Goal: Use online tool/utility: Use online tool/utility

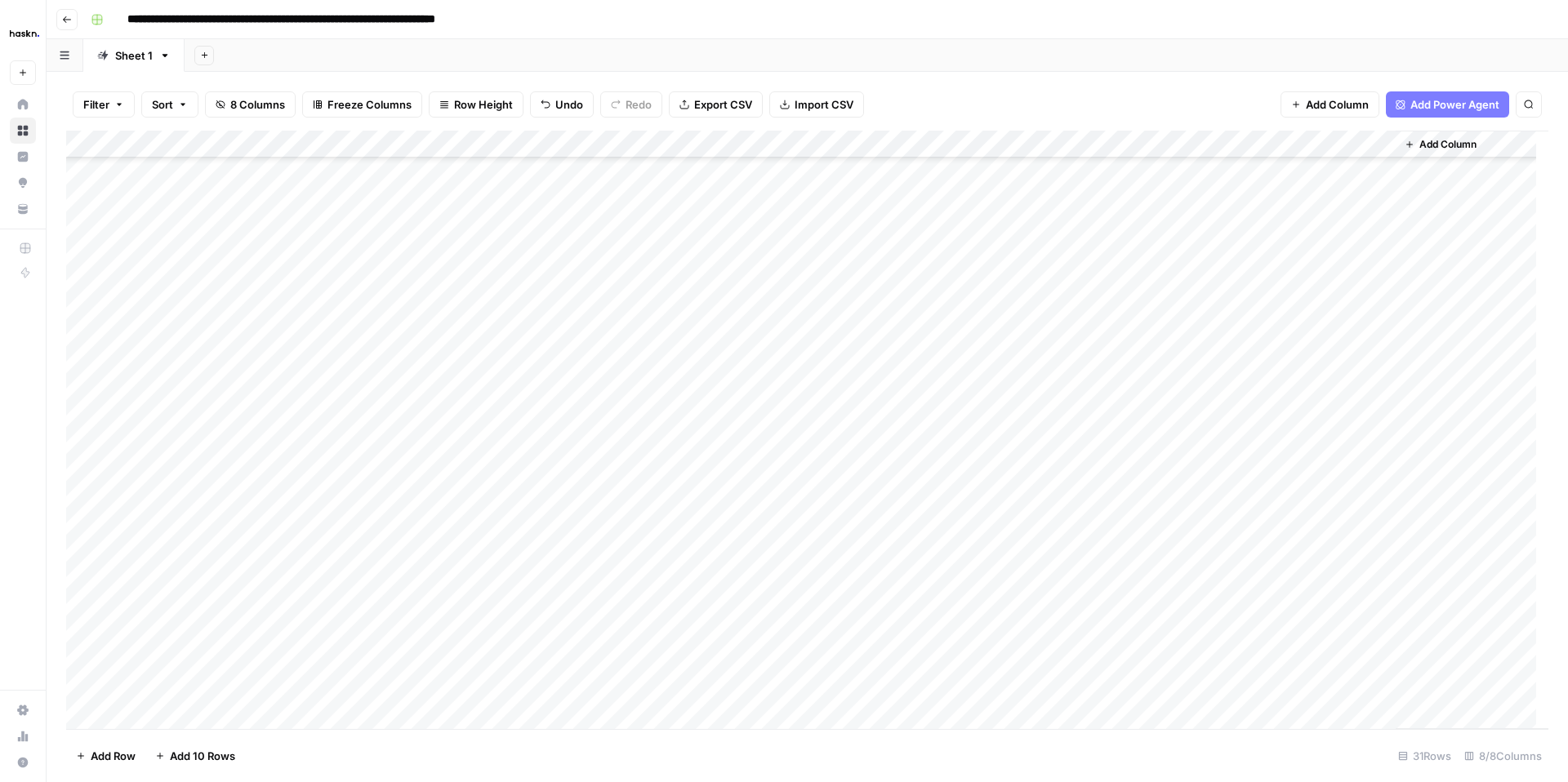
scroll to position [259, 0]
click at [671, 377] on div "Add Column" at bounding box center [807, 430] width 1482 height 598
click at [801, 375] on div "Add Column" at bounding box center [807, 430] width 1482 height 598
click at [845, 232] on div "Add Column" at bounding box center [807, 430] width 1482 height 598
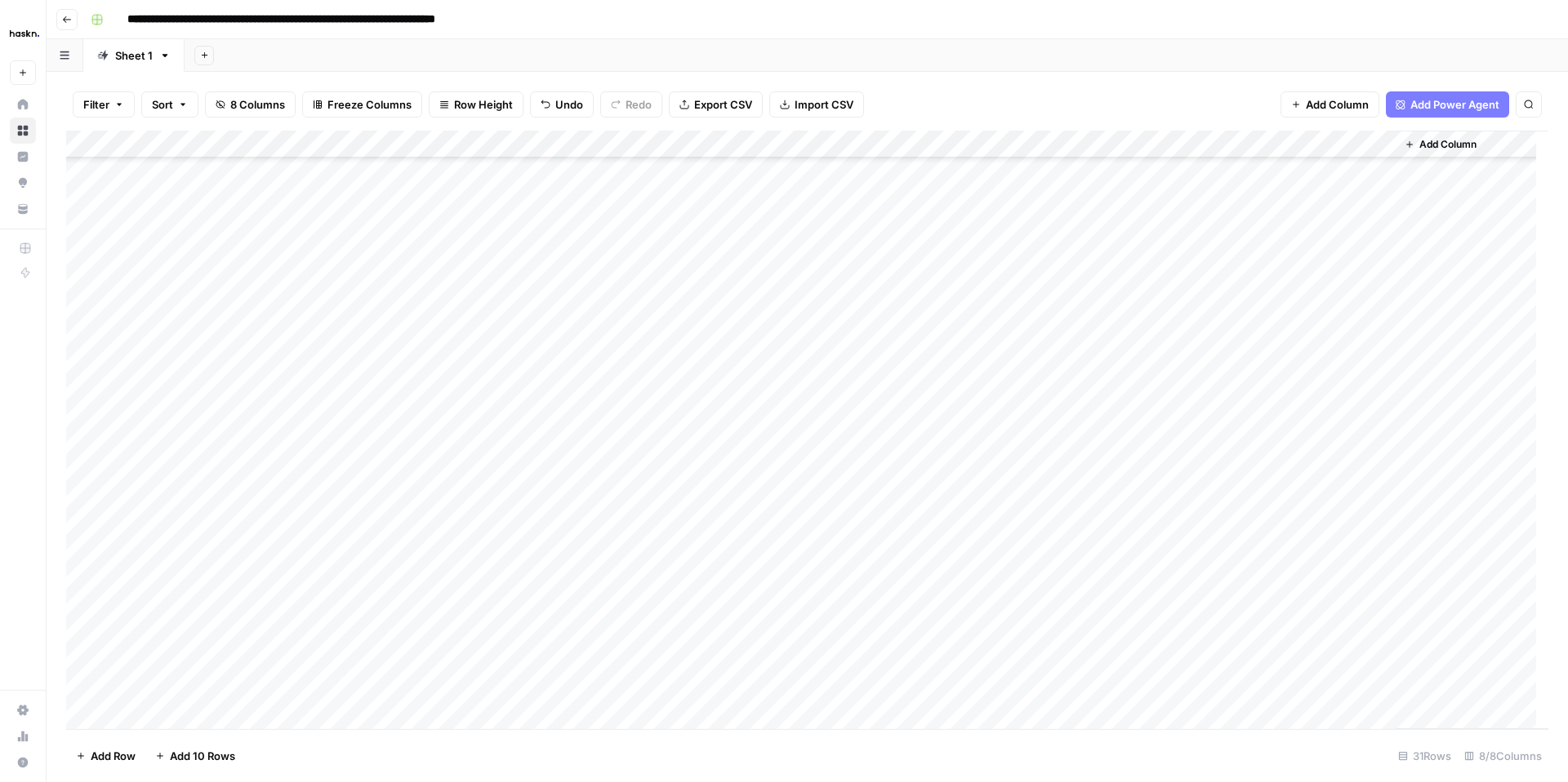
click at [844, 237] on div "Add Column" at bounding box center [807, 430] width 1482 height 598
click at [839, 270] on div "Add Column" at bounding box center [807, 430] width 1482 height 598
drag, startPoint x: 776, startPoint y: 273, endPoint x: 1012, endPoint y: 281, distance: 236.1
click at [1012, 281] on textarea "**********" at bounding box center [933, 281] width 327 height 39
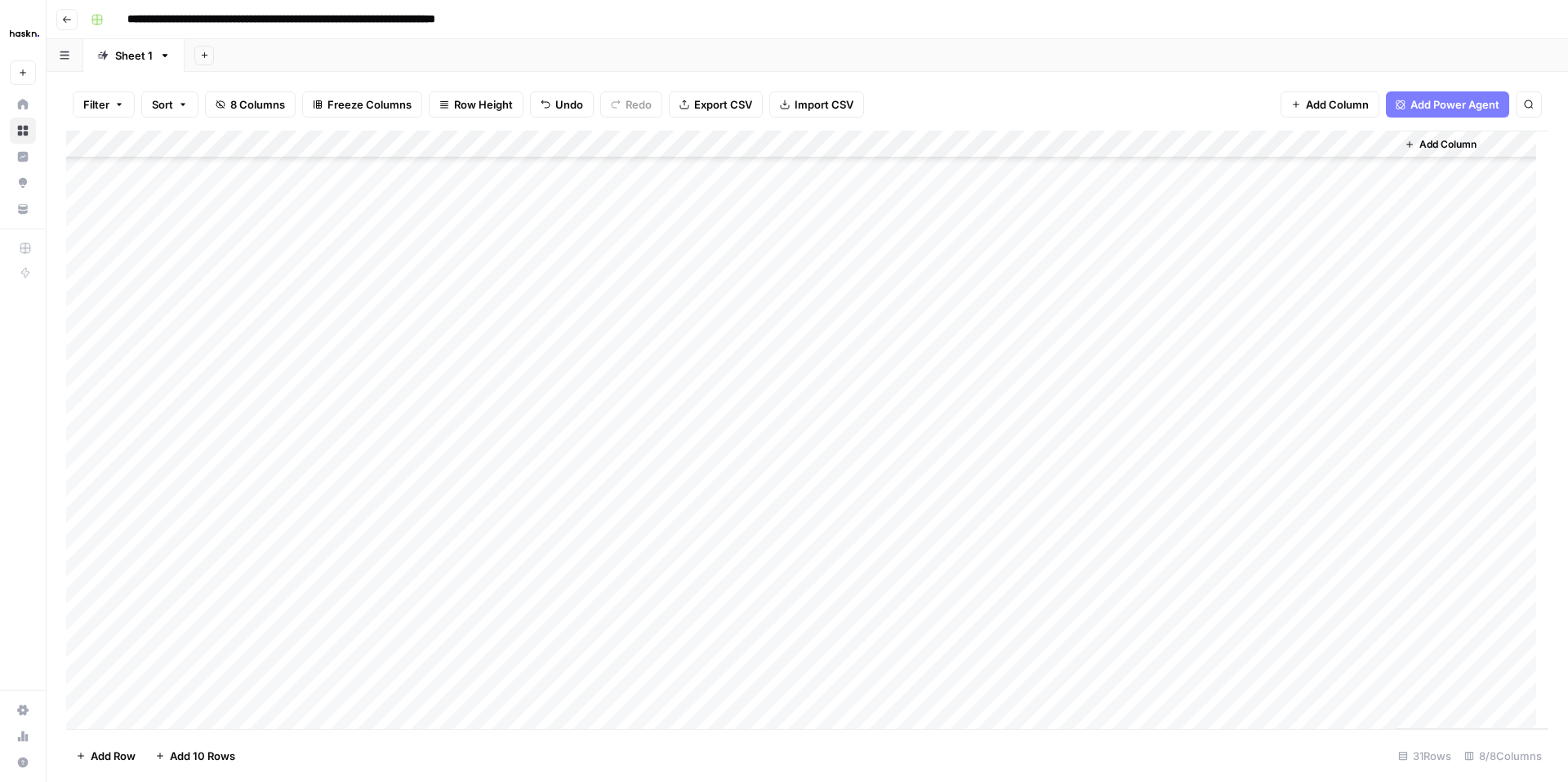
click at [873, 214] on div "Add Column" at bounding box center [807, 430] width 1482 height 598
click at [809, 386] on div "Add Column" at bounding box center [807, 430] width 1482 height 598
type textarea "**********"
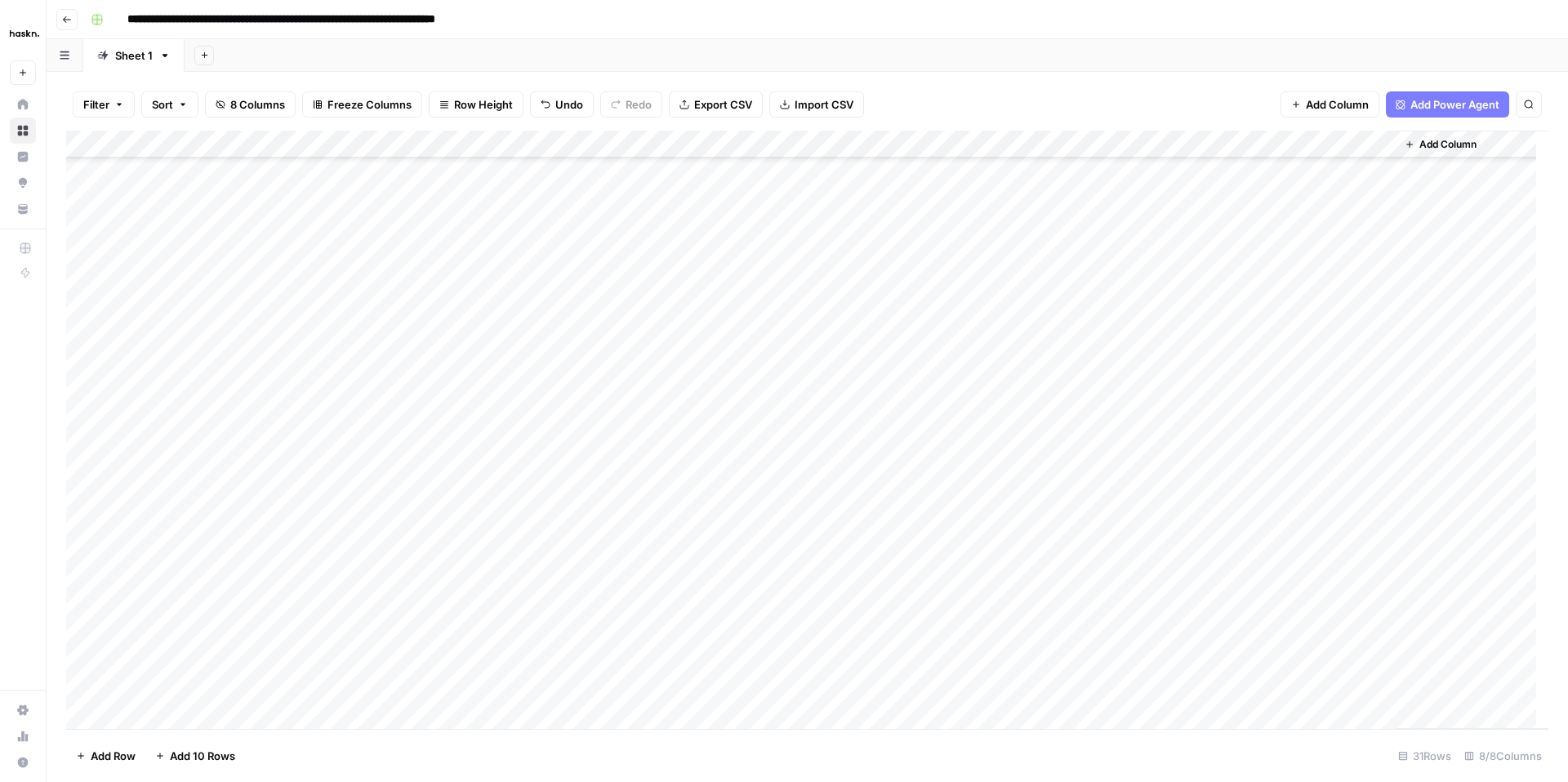
click at [699, 379] on div "Add Column" at bounding box center [807, 430] width 1482 height 598
click at [698, 391] on div "Add Column" at bounding box center [807, 430] width 1482 height 598
type textarea "**********"
click at [773, 503] on div "Add Column" at bounding box center [807, 430] width 1482 height 598
click at [879, 389] on div "Add Column" at bounding box center [807, 430] width 1482 height 598
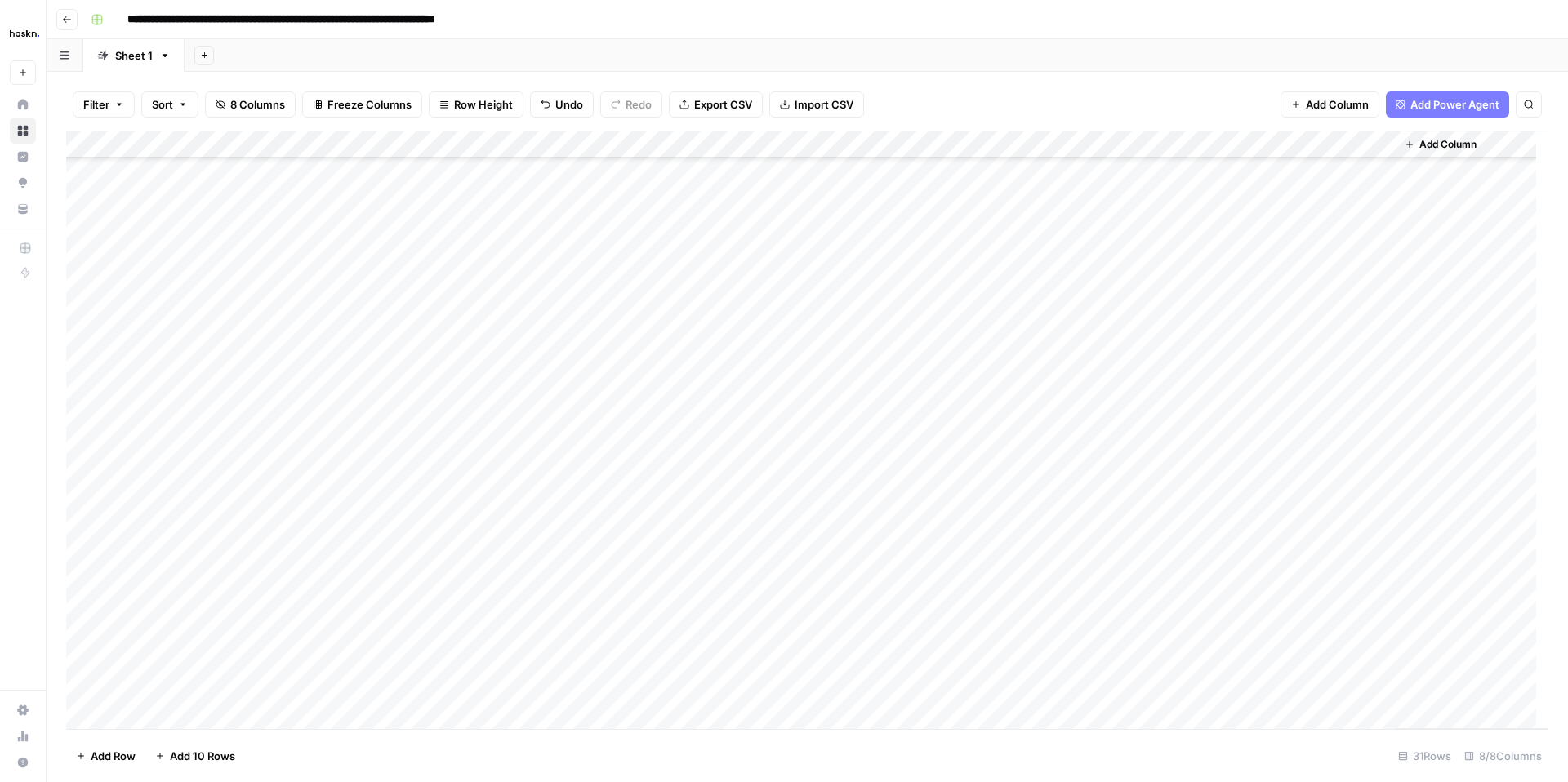
click at [879, 389] on div "Add Column" at bounding box center [807, 430] width 1482 height 598
click at [1181, 385] on div "Add Column" at bounding box center [807, 430] width 1482 height 598
click at [662, 407] on div "Add Column" at bounding box center [807, 430] width 1482 height 598
click at [1371, 384] on div "Add Column" at bounding box center [807, 430] width 1482 height 598
